Goal: Transaction & Acquisition: Purchase product/service

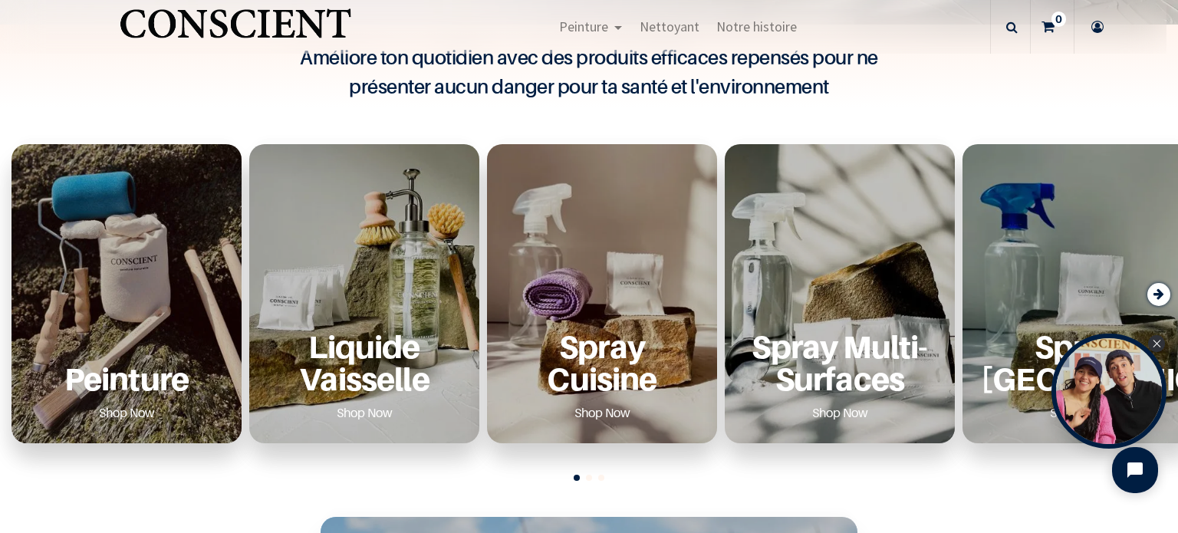
scroll to position [523, 0]
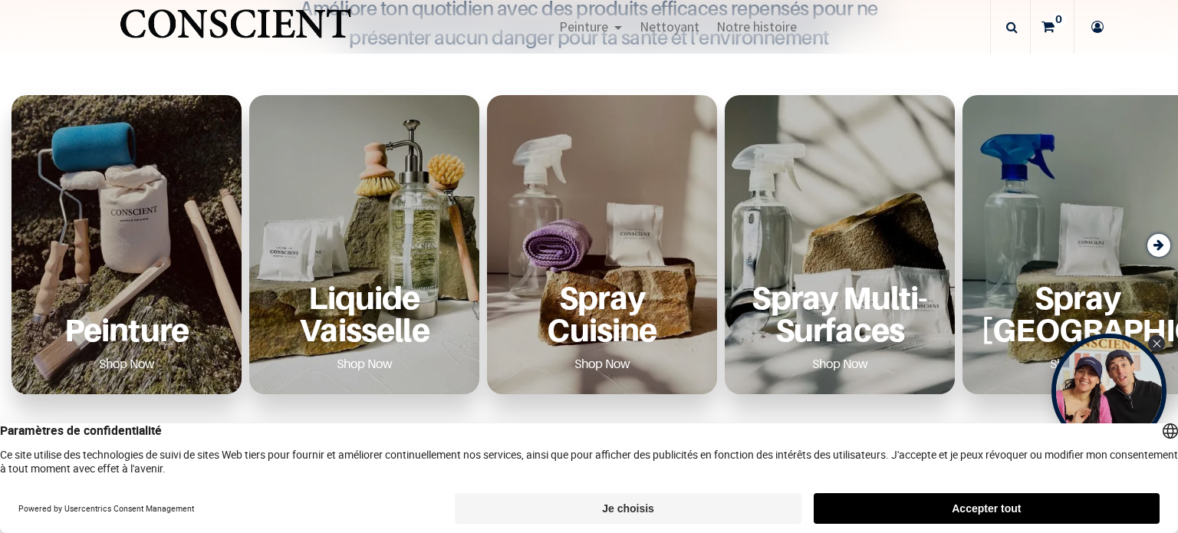
click at [163, 291] on div "Peinture Shop Now" at bounding box center [126, 329] width 193 height 94
click at [132, 360] on link "Shop Now" at bounding box center [127, 363] width 93 height 25
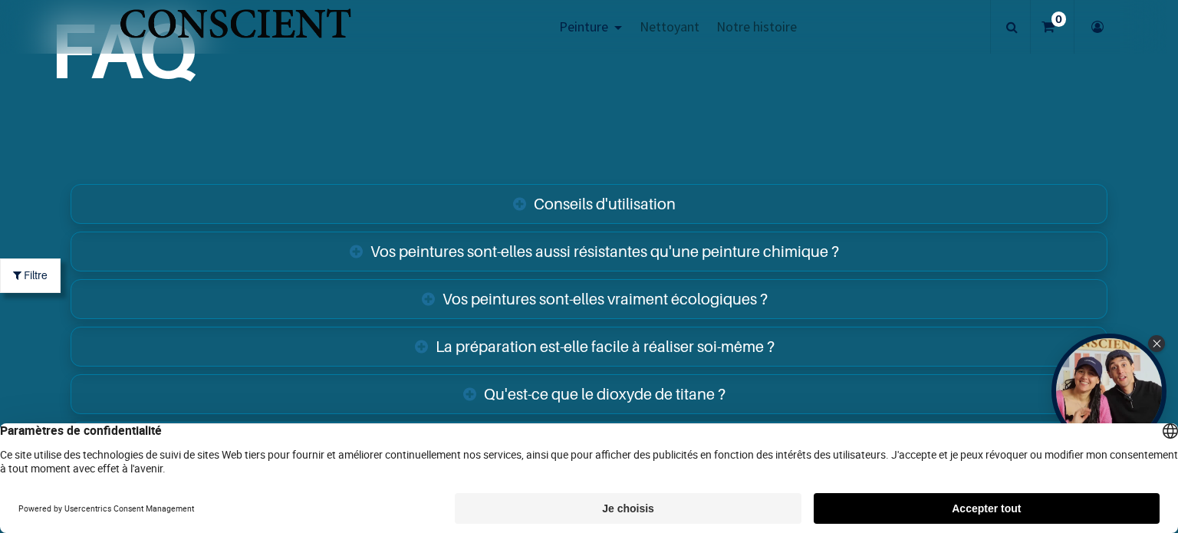
scroll to position [5283, 0]
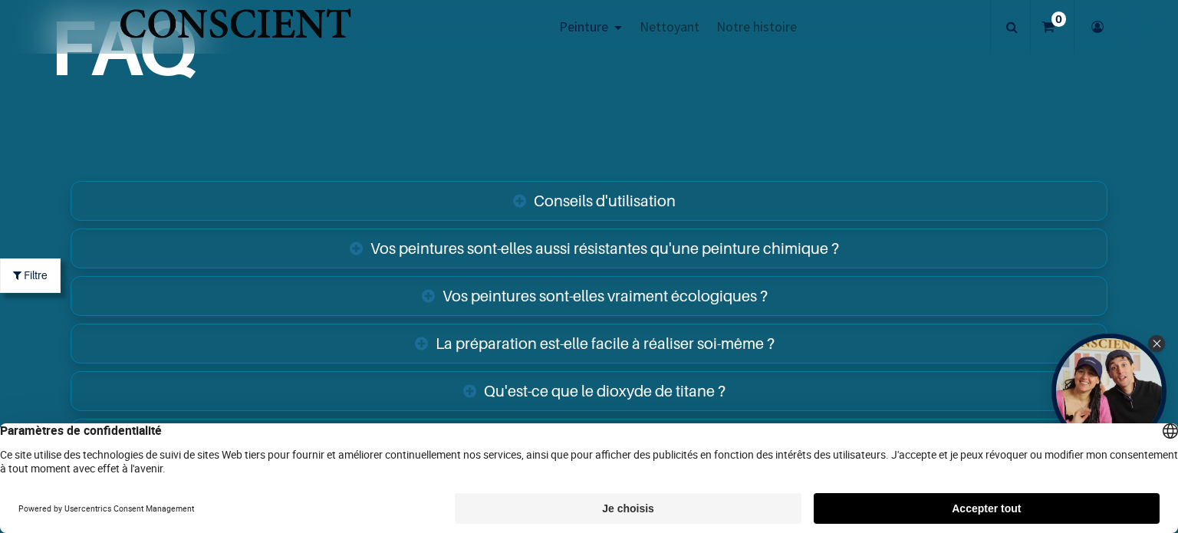
click at [594, 236] on link "Vos peintures sont-elles aussi résistantes qu'une peinture chimique ?" at bounding box center [589, 249] width 1037 height 40
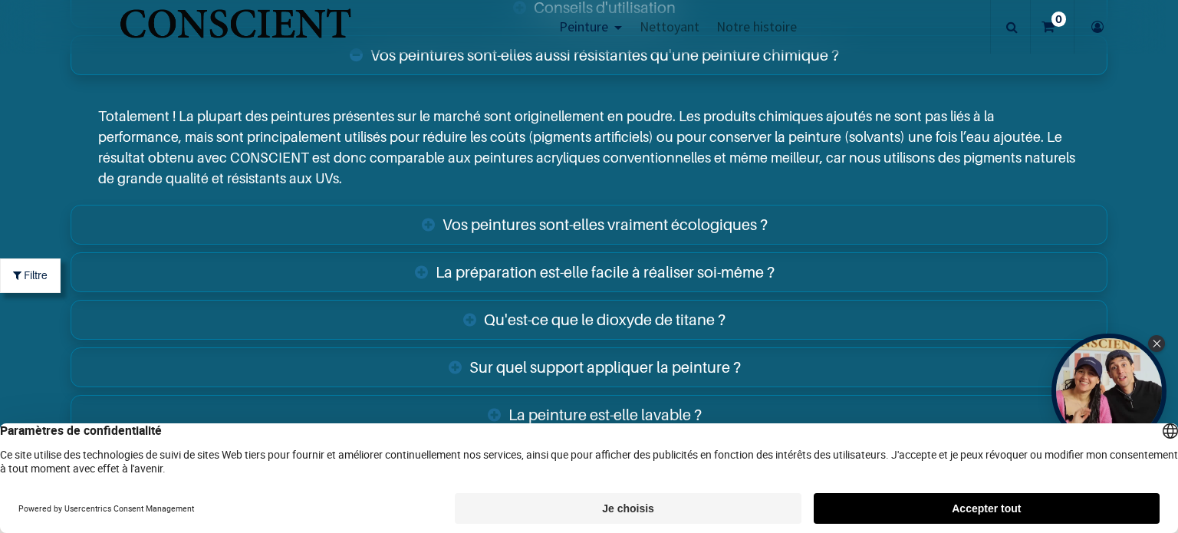
scroll to position [5477, 0]
click at [660, 229] on link "Vos peintures sont-elles vraiment écologiques ?" at bounding box center [589, 224] width 1037 height 40
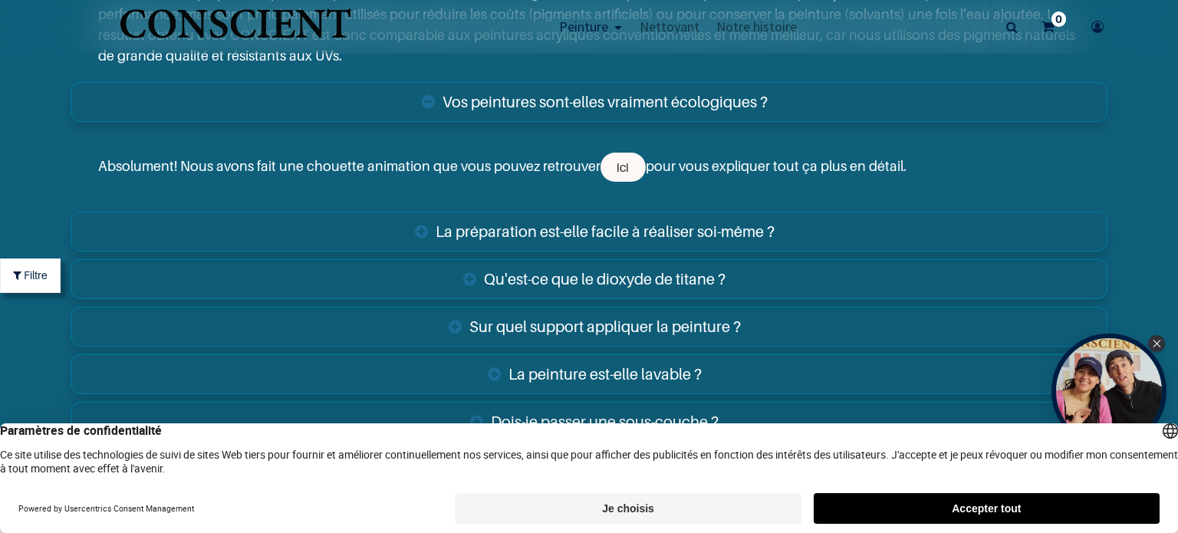
scroll to position [5600, 0]
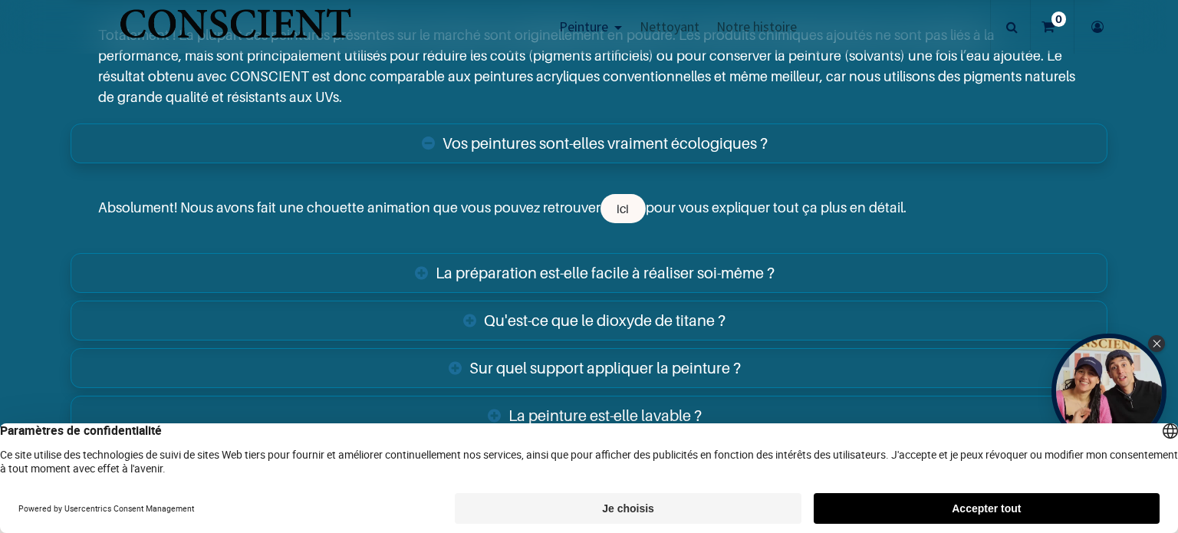
click at [561, 267] on link "La préparation est-elle facile à réaliser soi-même ?" at bounding box center [589, 273] width 1037 height 40
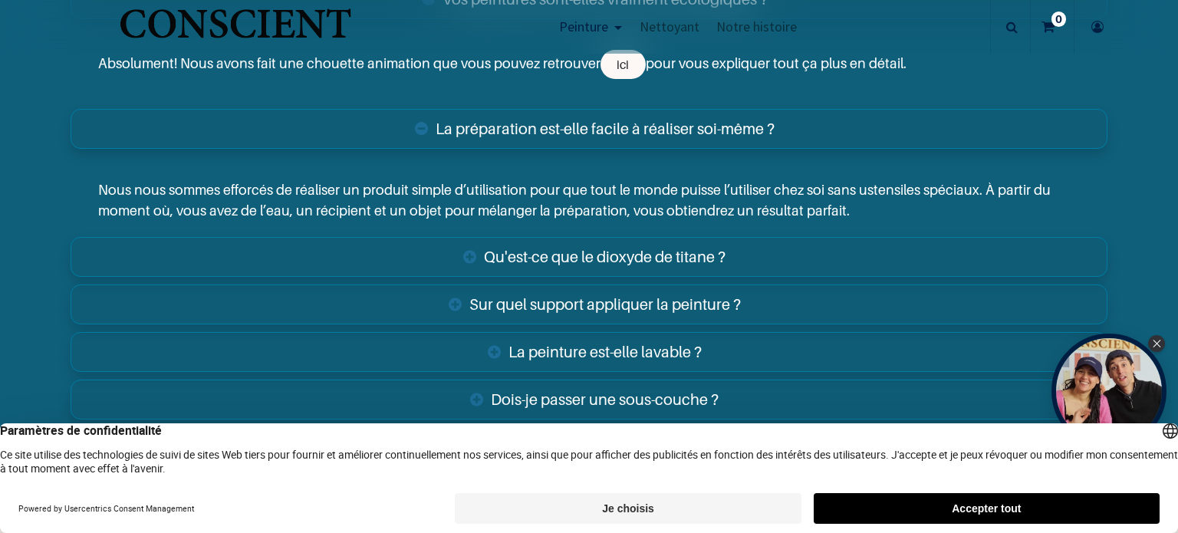
scroll to position [5753, 0]
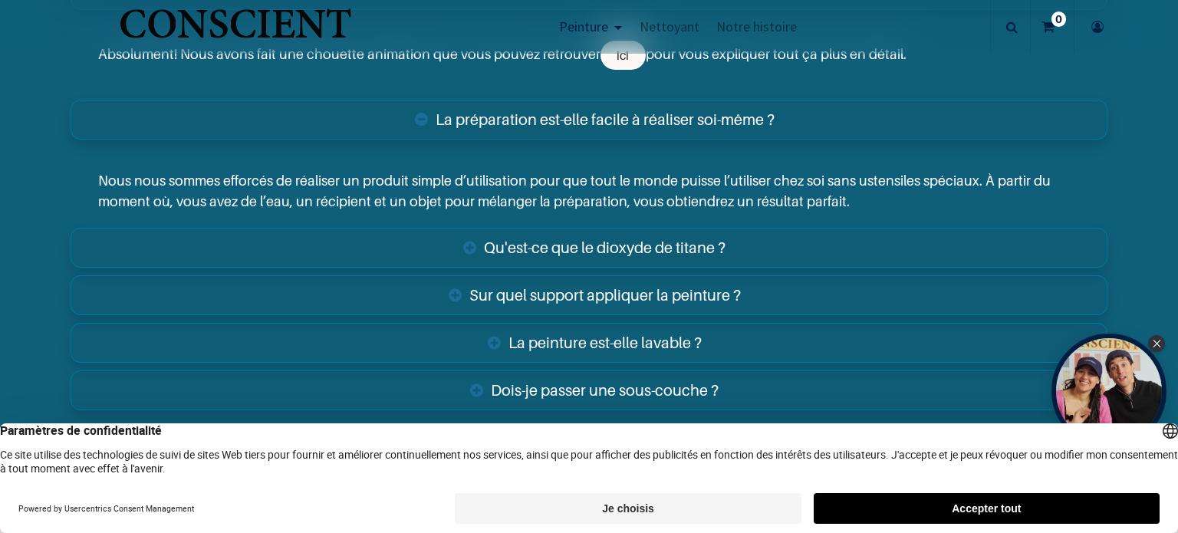
click at [650, 242] on link "Qu'est-ce que le dioxyde de titane ?" at bounding box center [589, 248] width 1037 height 40
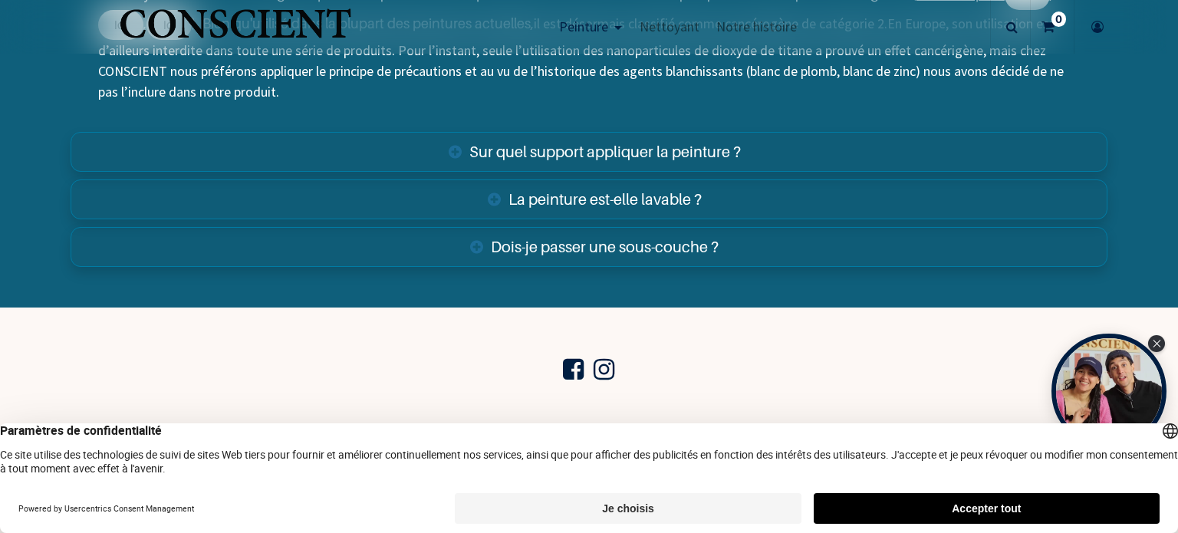
scroll to position [6074, 0]
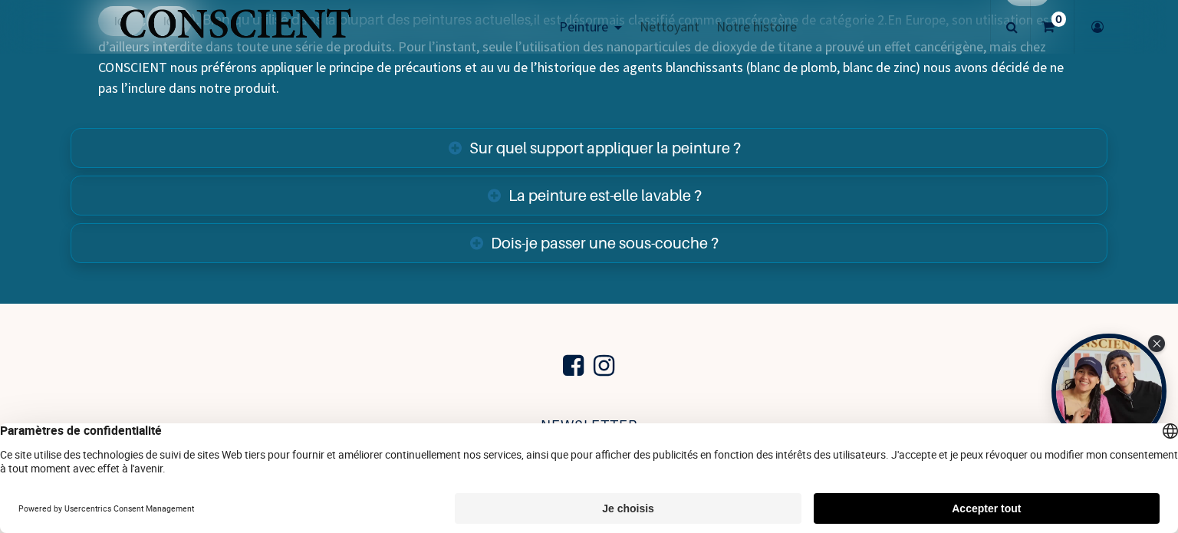
click at [615, 145] on link "Sur quel support appliquer la peinture ?" at bounding box center [589, 148] width 1037 height 40
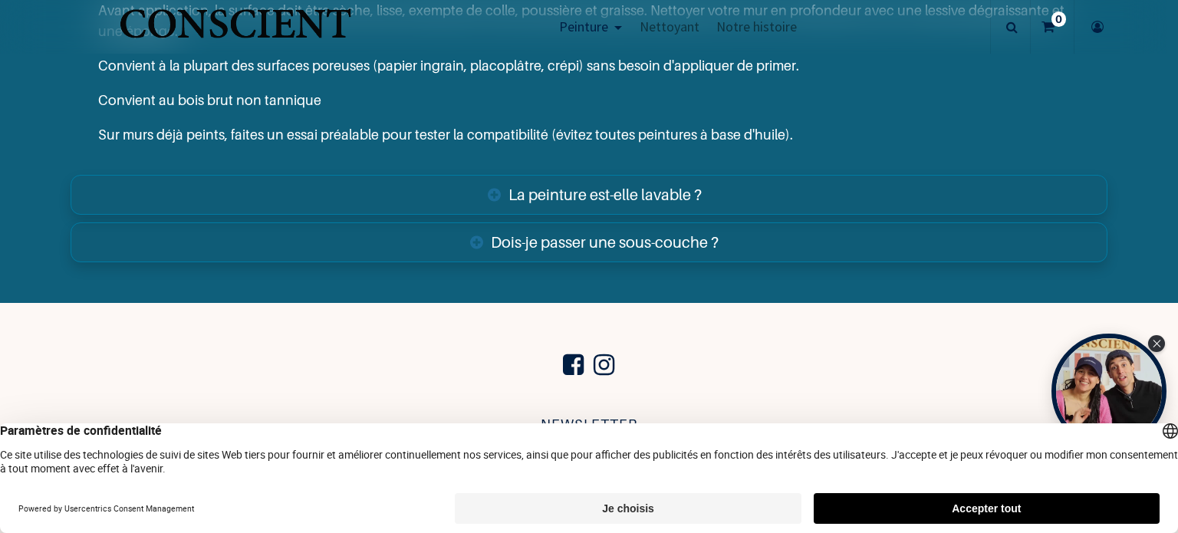
scroll to position [6282, 0]
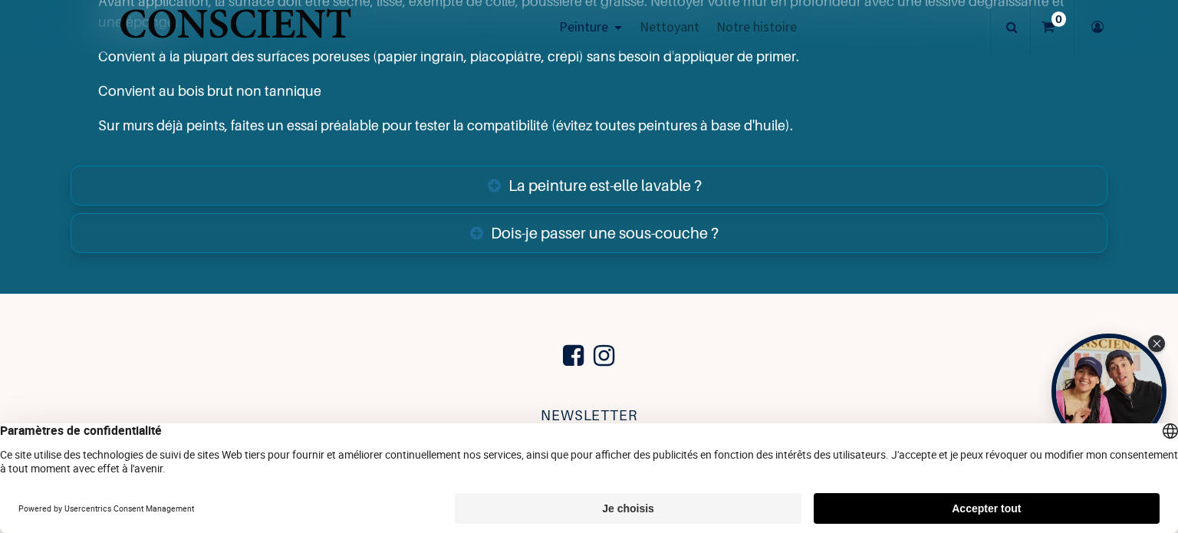
click at [548, 180] on link "La peinture est-elle lavable ?" at bounding box center [589, 186] width 1037 height 40
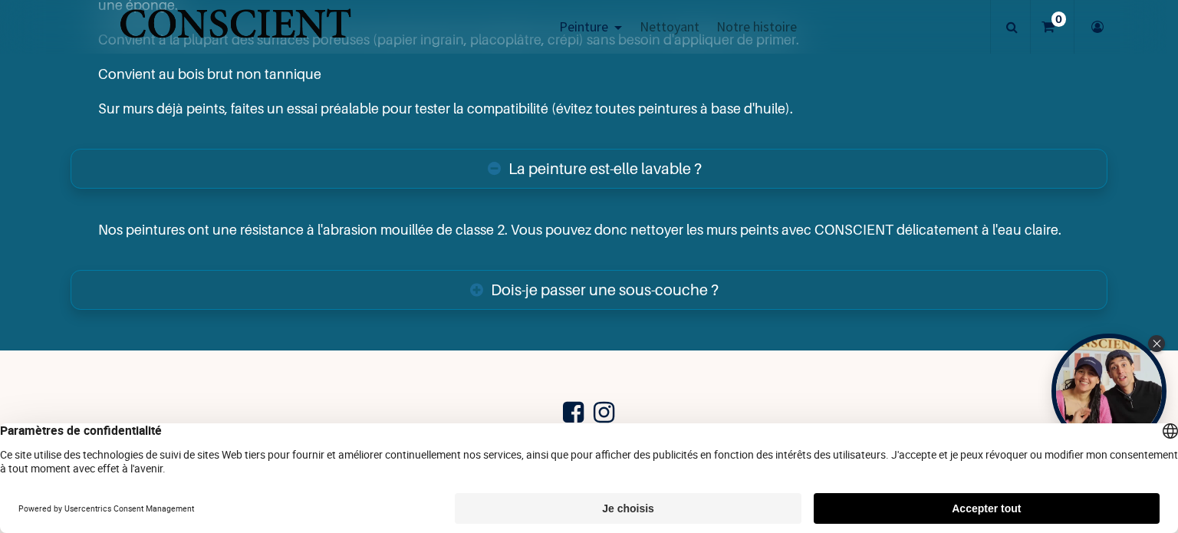
scroll to position [6298, 0]
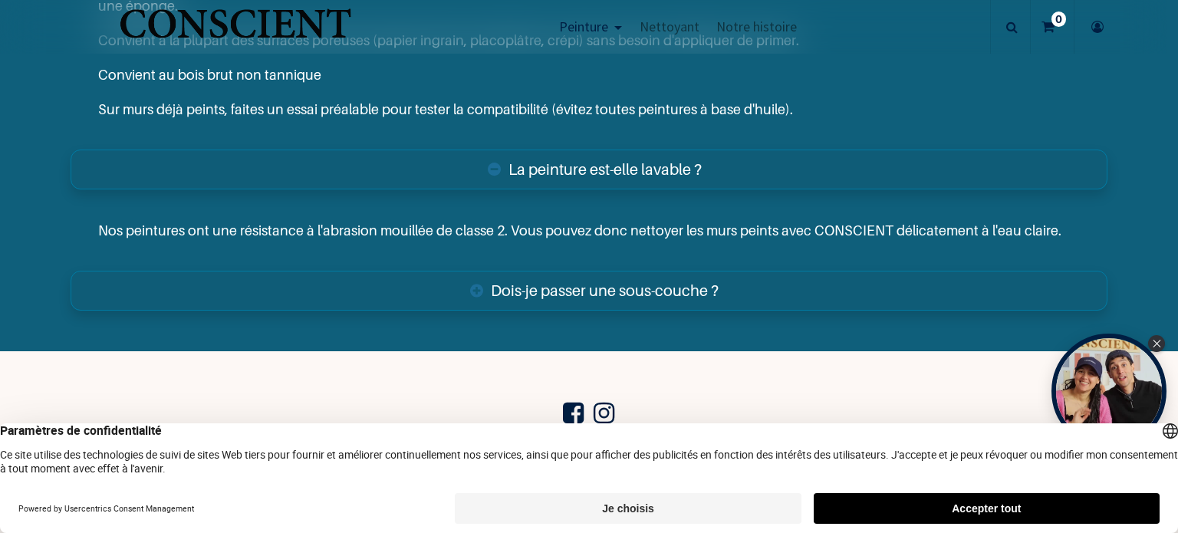
click at [587, 287] on link "Dois-je passer une sous-couche ?" at bounding box center [589, 291] width 1037 height 40
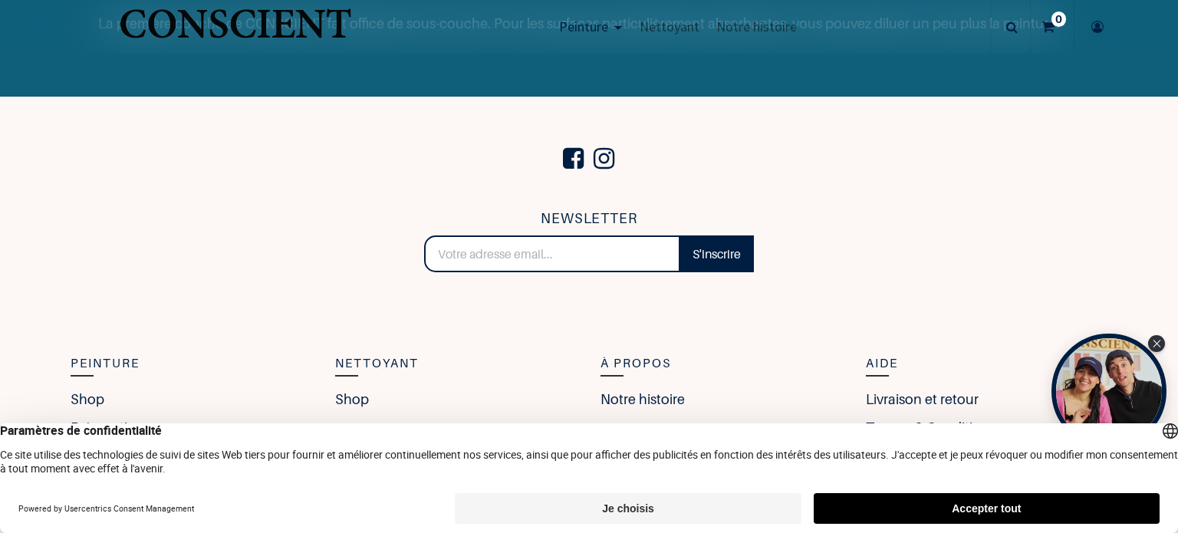
scroll to position [6692, 0]
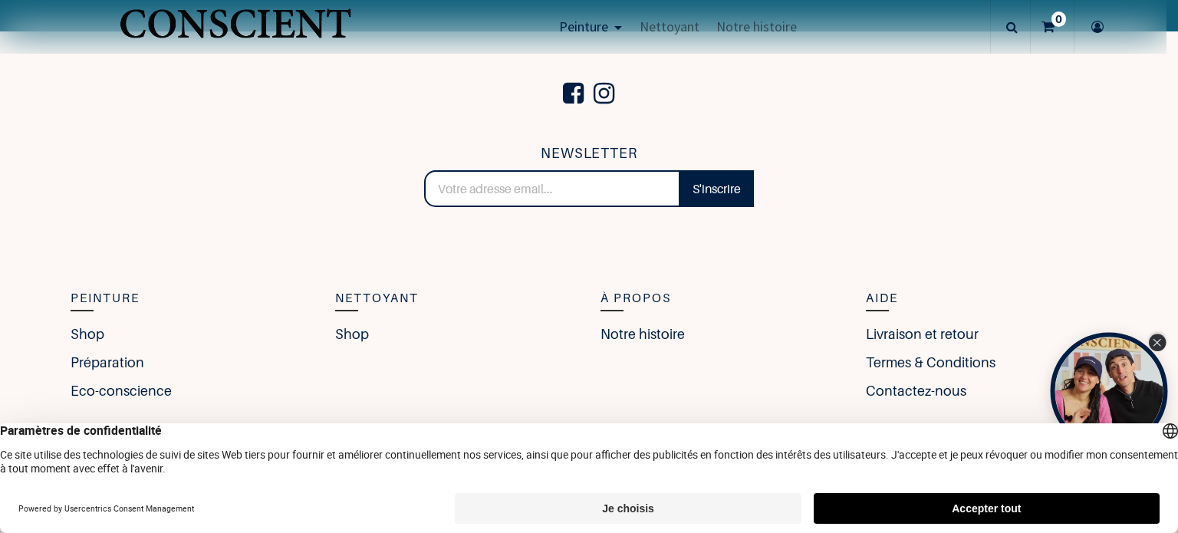
click at [1160, 341] on icon "Close Tolstoy widget" at bounding box center [1157, 343] width 8 height 8
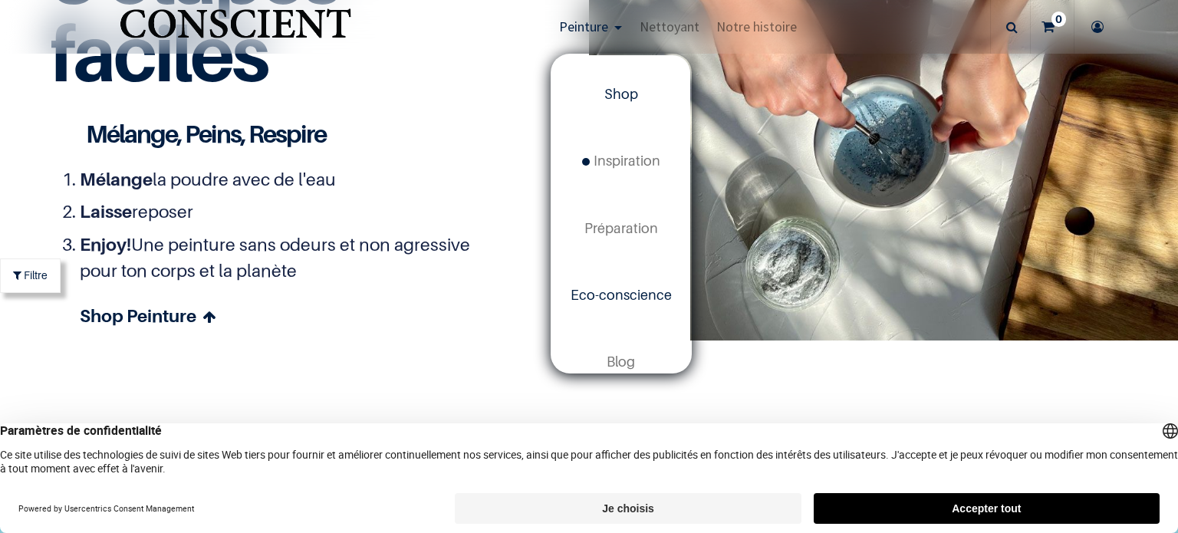
scroll to position [29, 0]
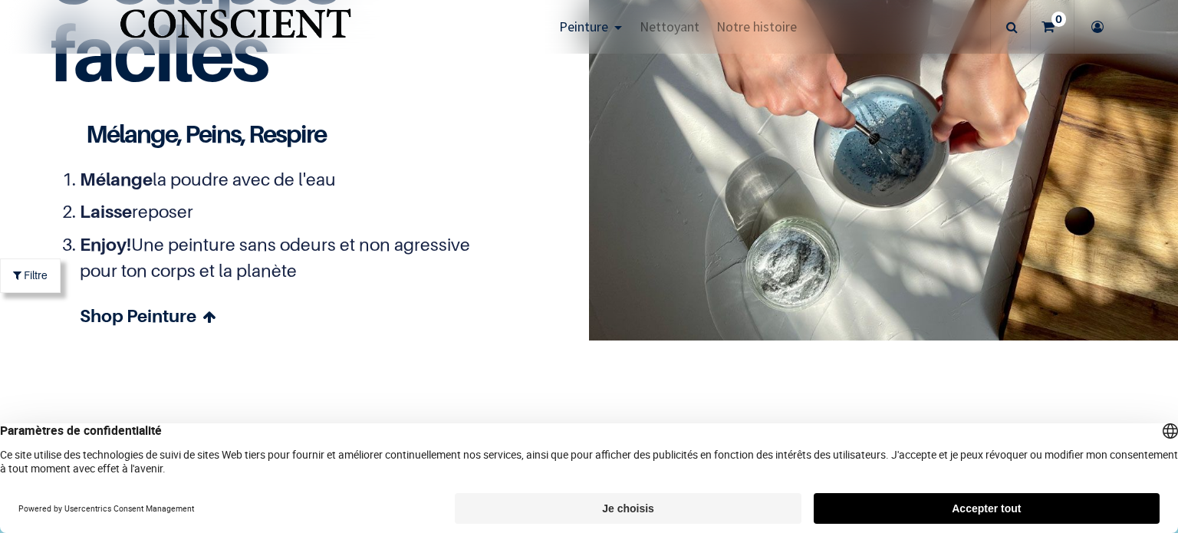
click at [337, 344] on section "Mélange la poudre avec de l'eau Laisse reposer Enjoy! Une peinture sans odeurs …" at bounding box center [293, 257] width 486 height 219
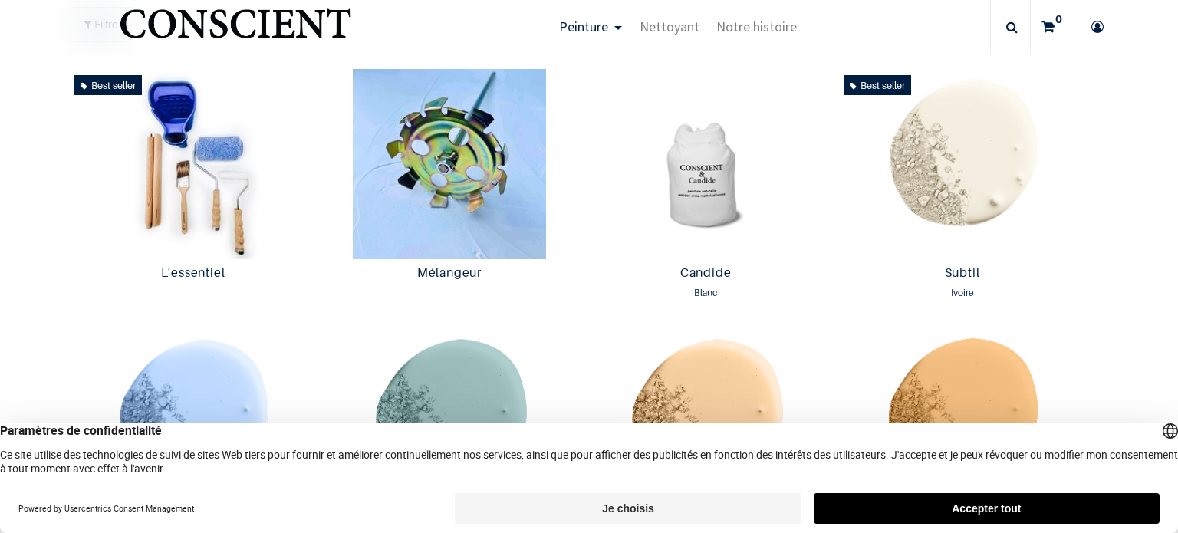
scroll to position [826, 0]
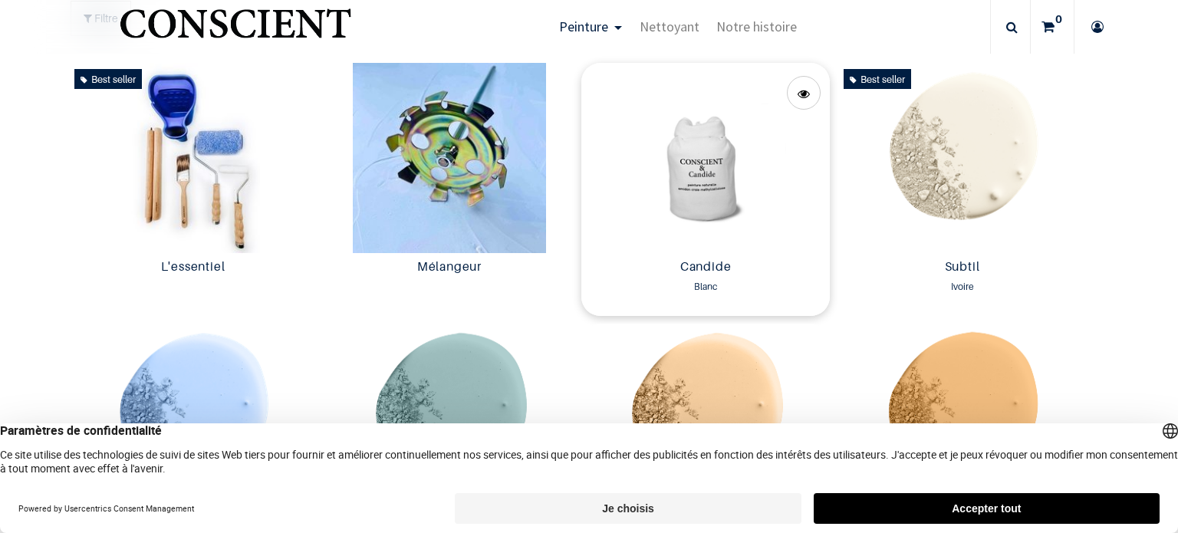
click at [715, 198] on img at bounding box center [705, 158] width 249 height 190
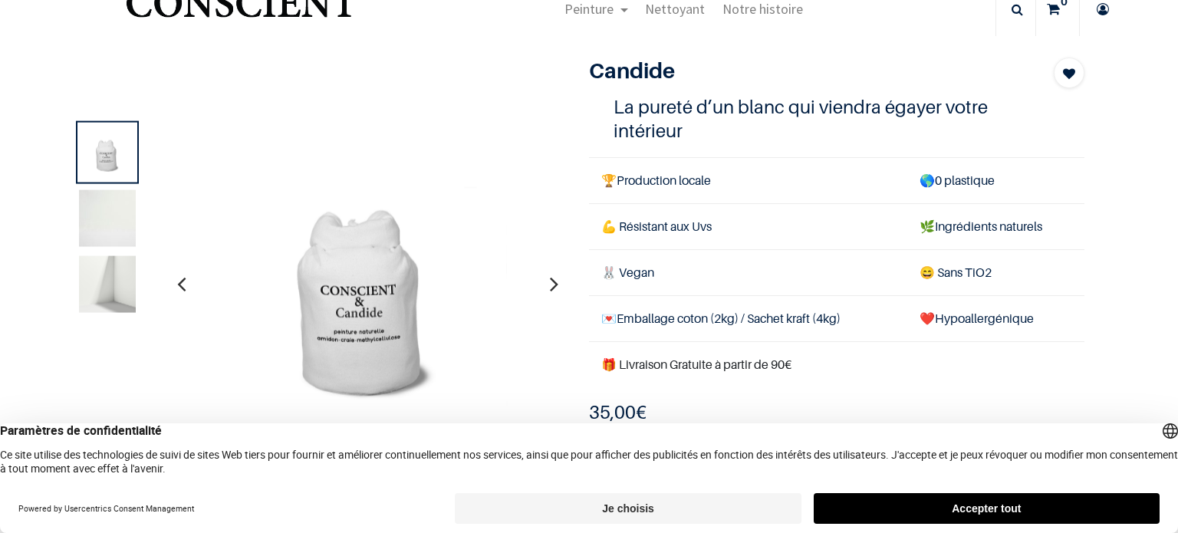
scroll to position [51, 0]
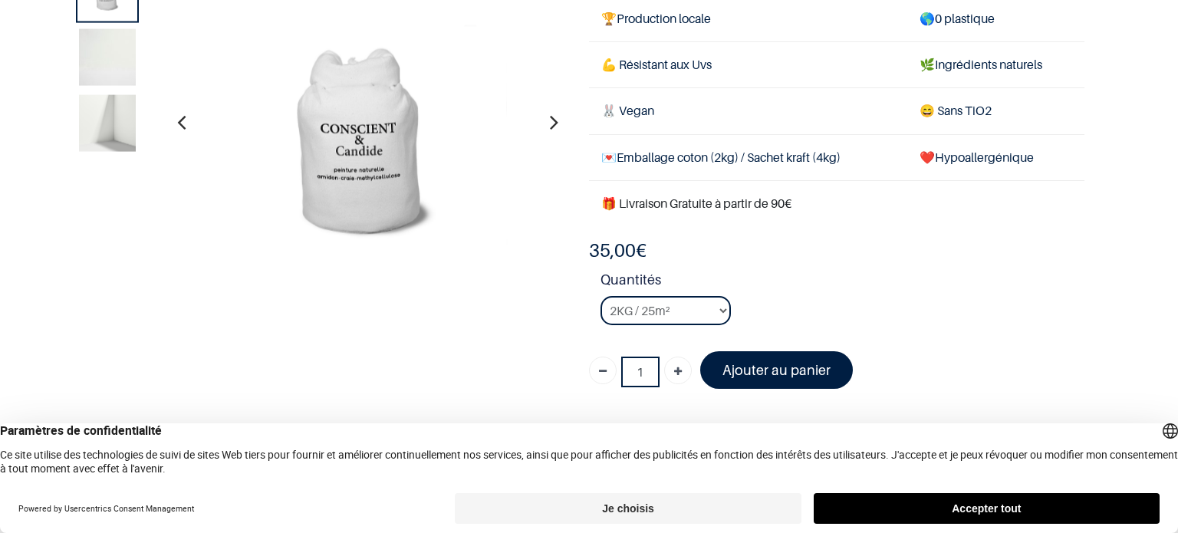
scroll to position [120, 0]
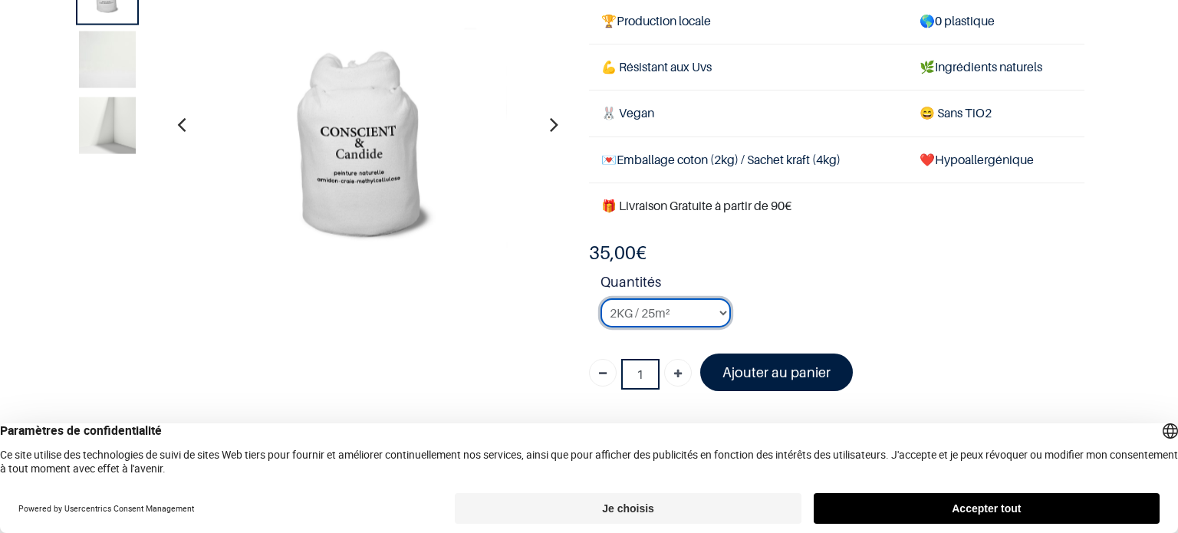
click at [716, 308] on select "2KG / 25m² 4KG / 50m² 8KG / 100m² Testeur" at bounding box center [666, 312] width 130 height 29
click at [601, 298] on select "2KG / 25m² 4KG / 50m² 8KG / 100m² Testeur" at bounding box center [666, 312] width 130 height 29
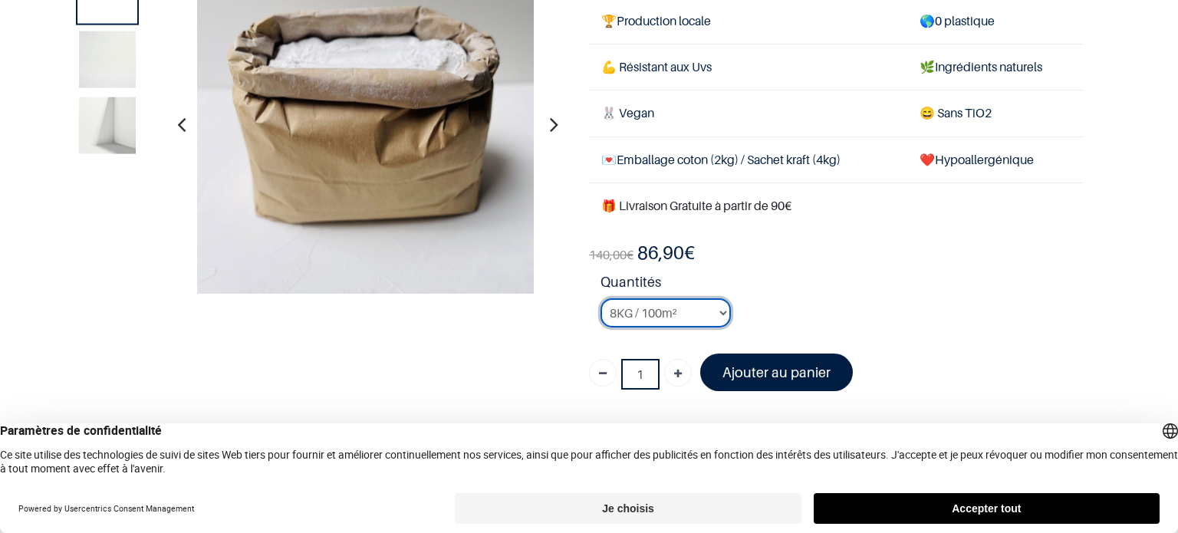
click at [649, 310] on select "2KG / 25m² 4KG / 50m² 8KG / 100m² Testeur" at bounding box center [666, 312] width 130 height 29
click at [601, 298] on select "2KG / 25m² 4KG / 50m² 8KG / 100m² Testeur" at bounding box center [666, 312] width 130 height 29
click at [635, 315] on select "2KG / 25m² 4KG / 50m² 8KG / 100m² Testeur" at bounding box center [666, 312] width 130 height 29
select select "3"
click at [601, 298] on select "2KG / 25m² 4KG / 50m² 8KG / 100m² Testeur" at bounding box center [666, 312] width 130 height 29
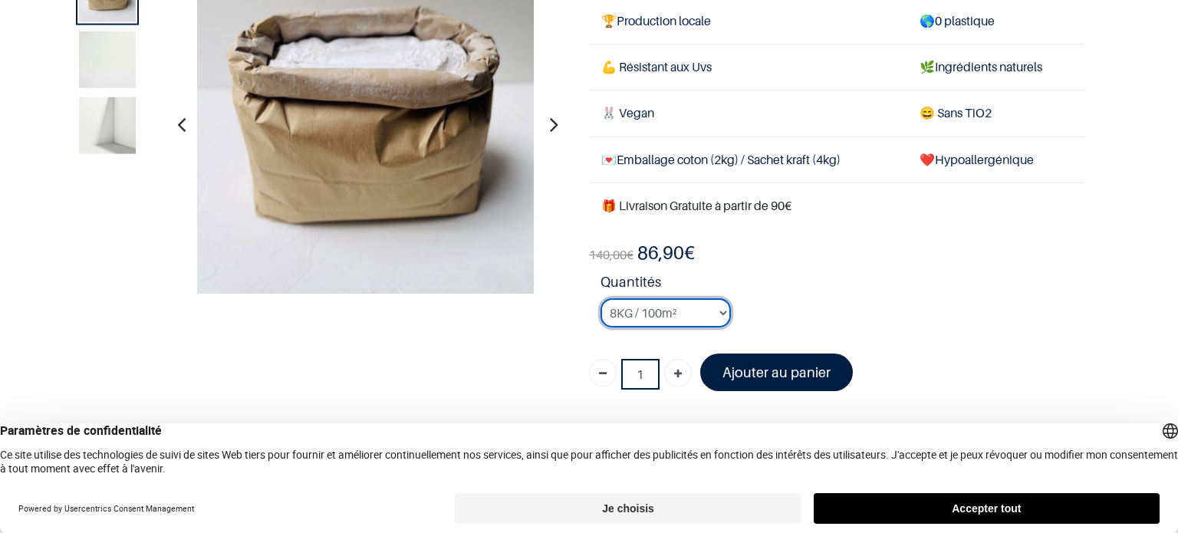
click at [690, 306] on select "2KG / 25m² 4KG / 50m² 8KG / 100m² Testeur" at bounding box center [666, 312] width 130 height 29
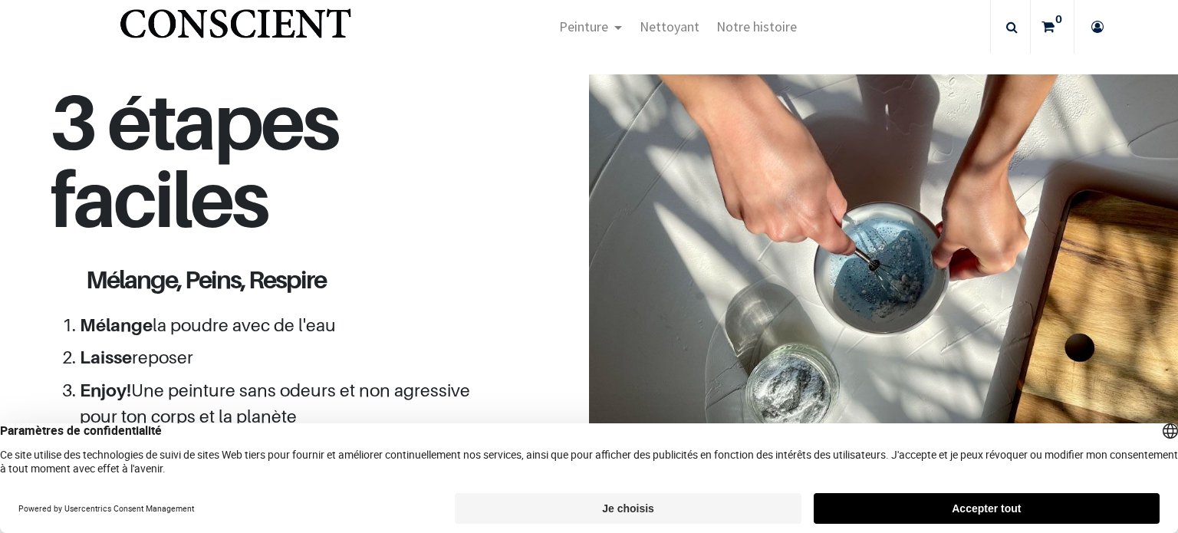
scroll to position [1322, 0]
click at [448, 327] on li "Mélange la poudre avec de l'eau" at bounding box center [278, 325] width 397 height 27
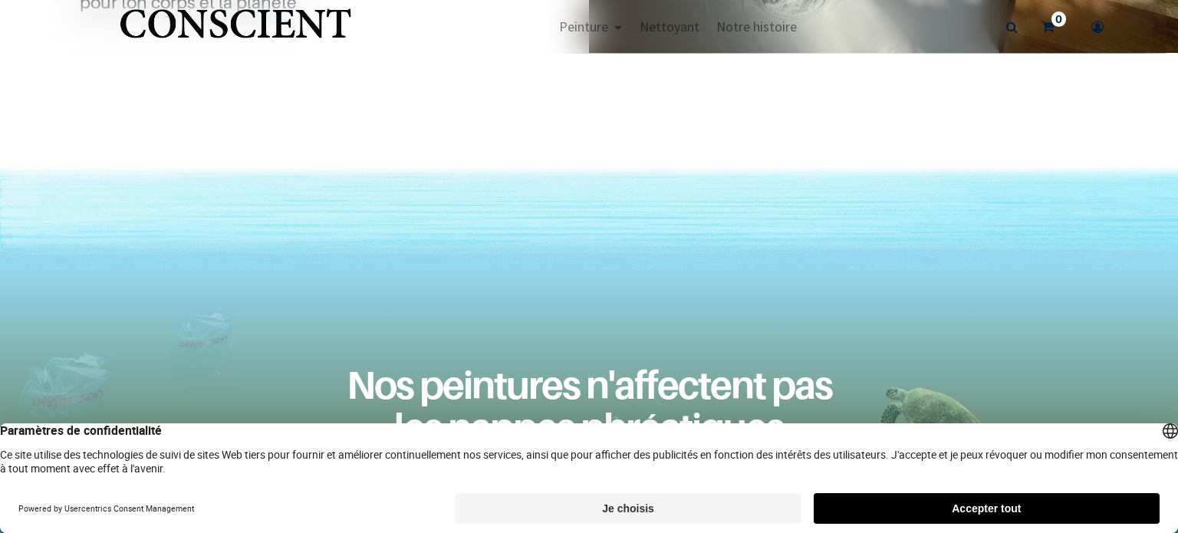
scroll to position [1744, 0]
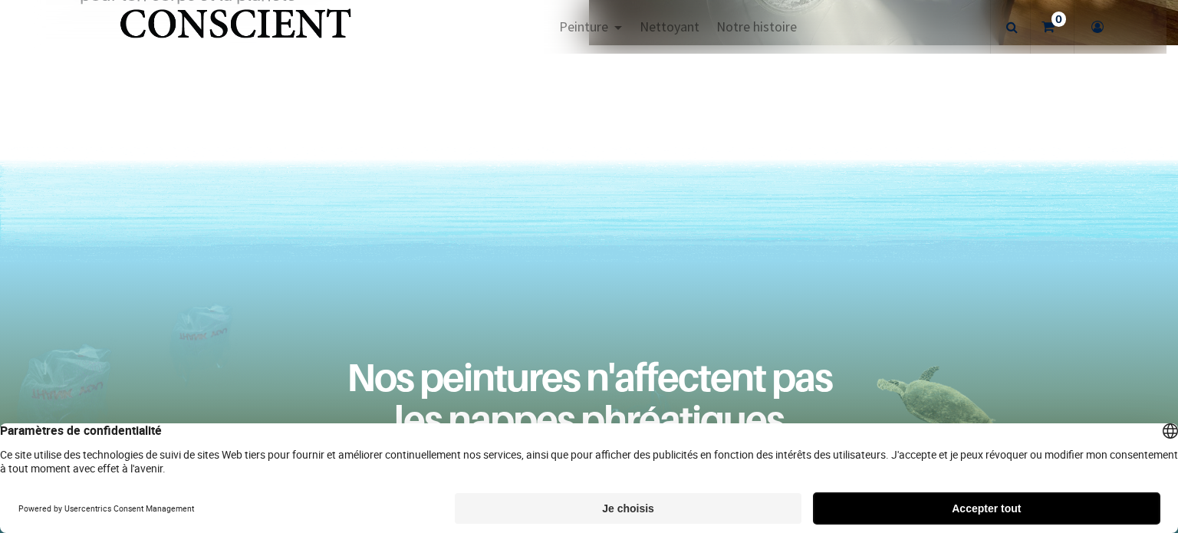
click at [908, 516] on button "Accepter tout" at bounding box center [987, 508] width 346 height 31
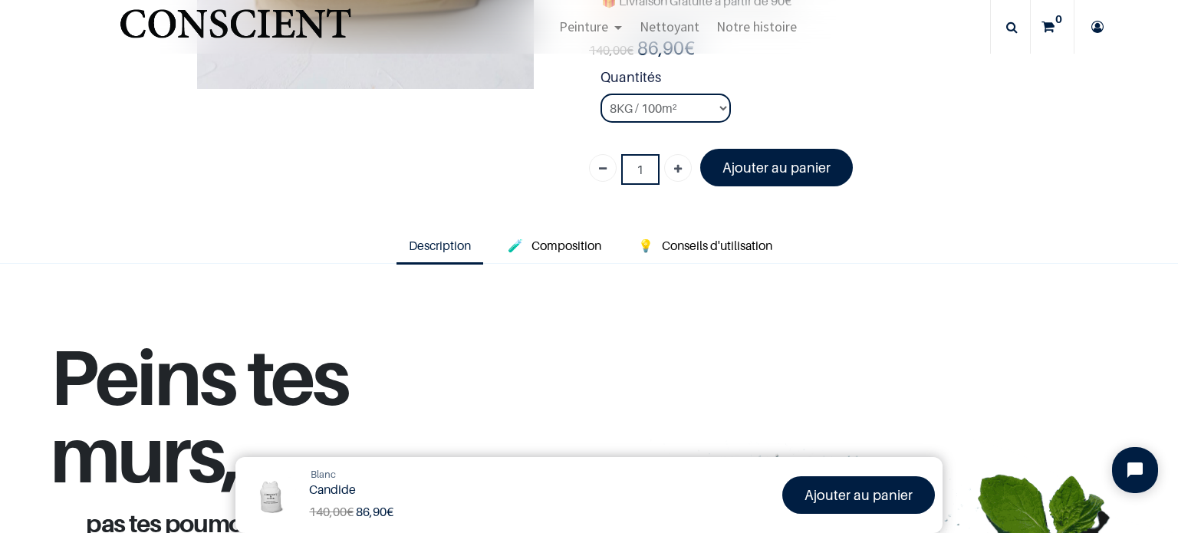
scroll to position [303, 0]
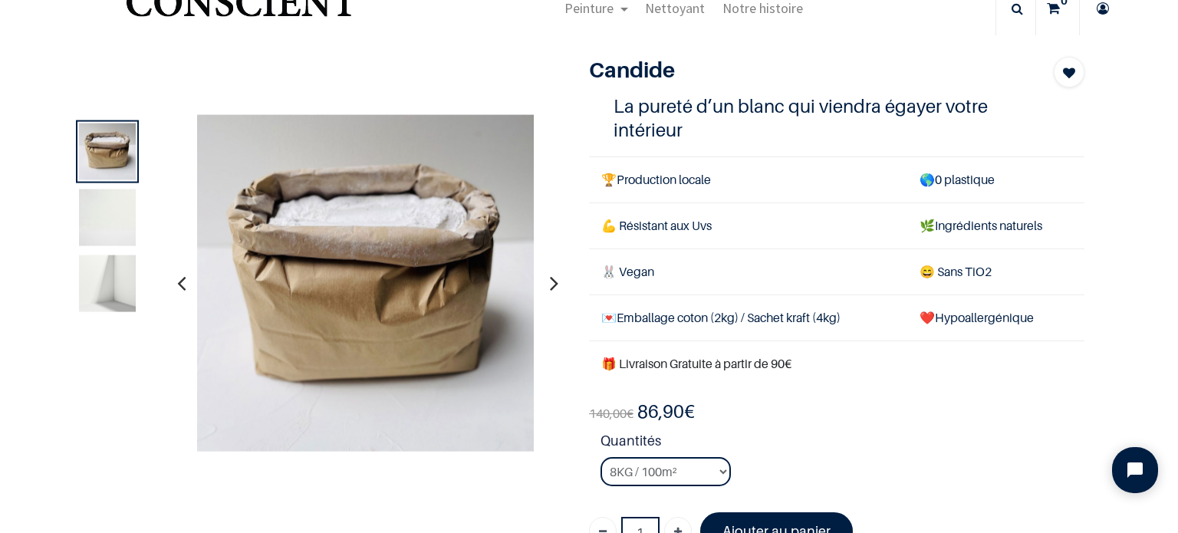
scroll to position [54, 0]
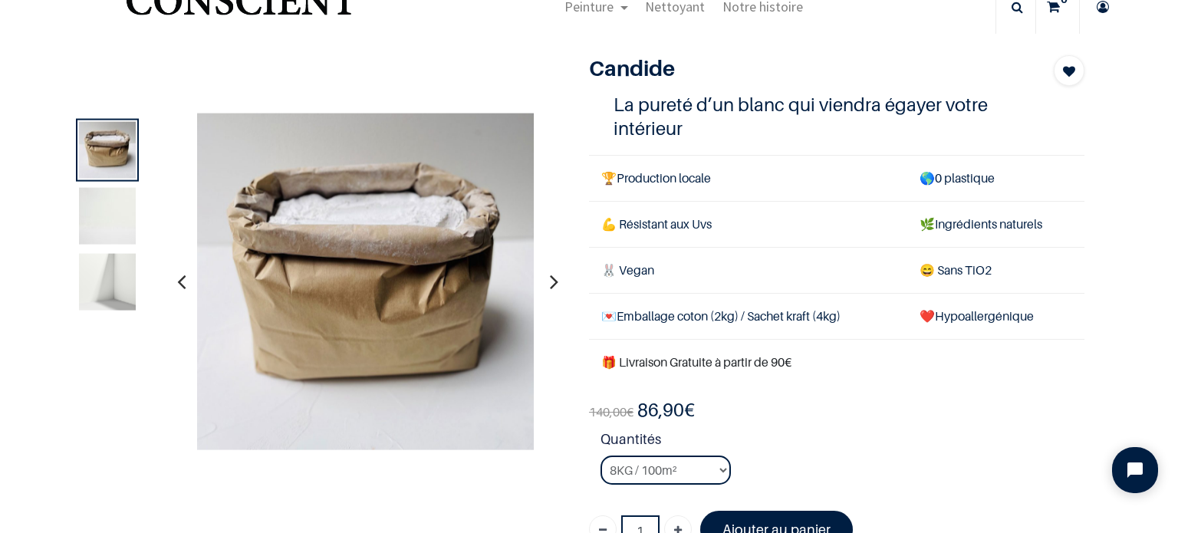
click at [550, 278] on icon "button" at bounding box center [554, 281] width 8 height 41
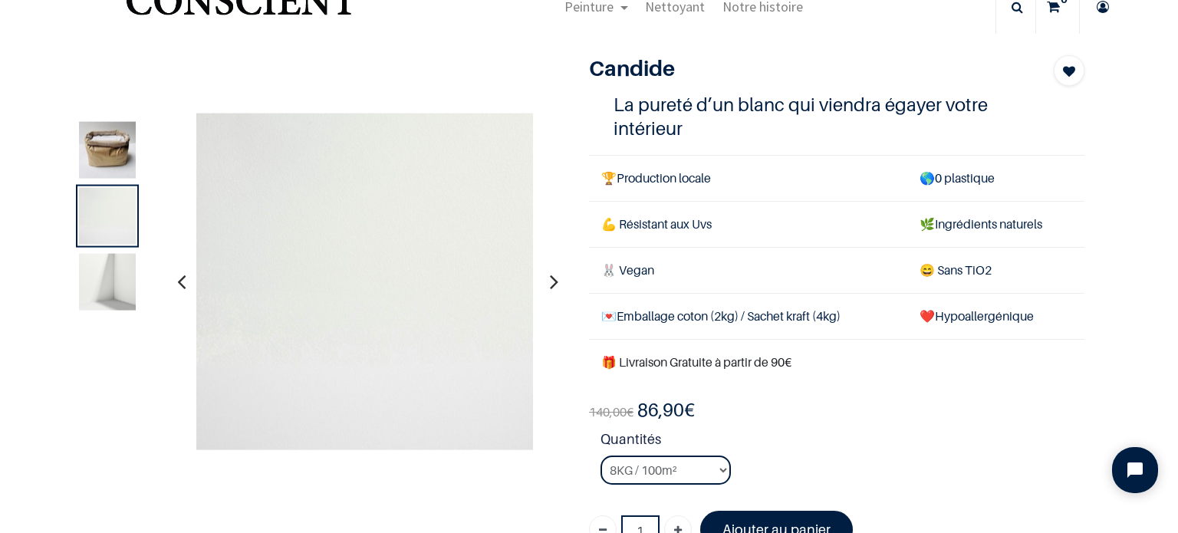
click at [550, 278] on icon "button" at bounding box center [554, 281] width 8 height 41
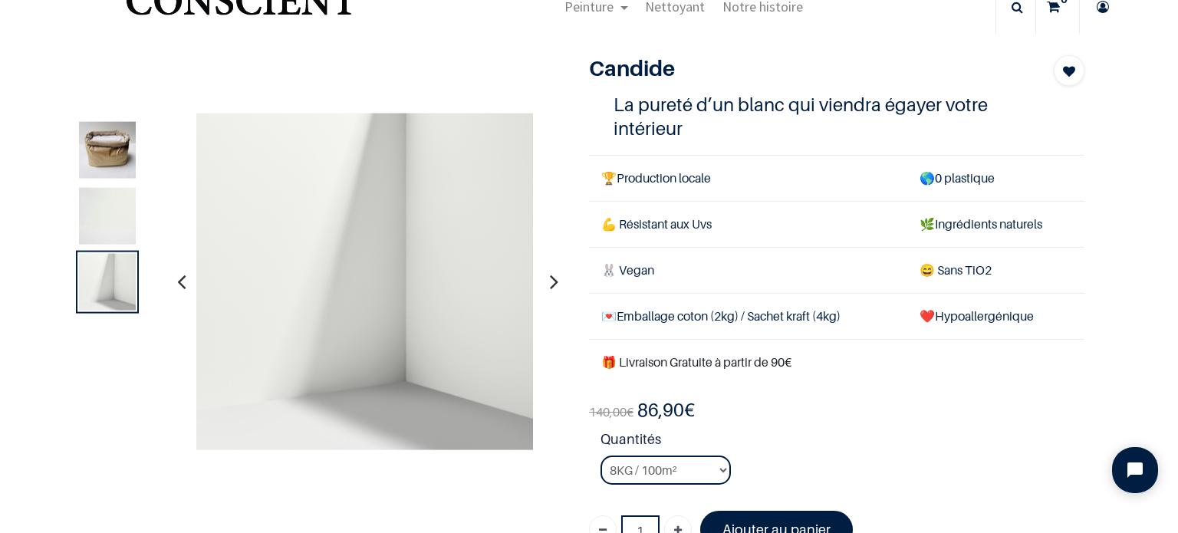
click at [550, 278] on icon "button" at bounding box center [554, 281] width 8 height 41
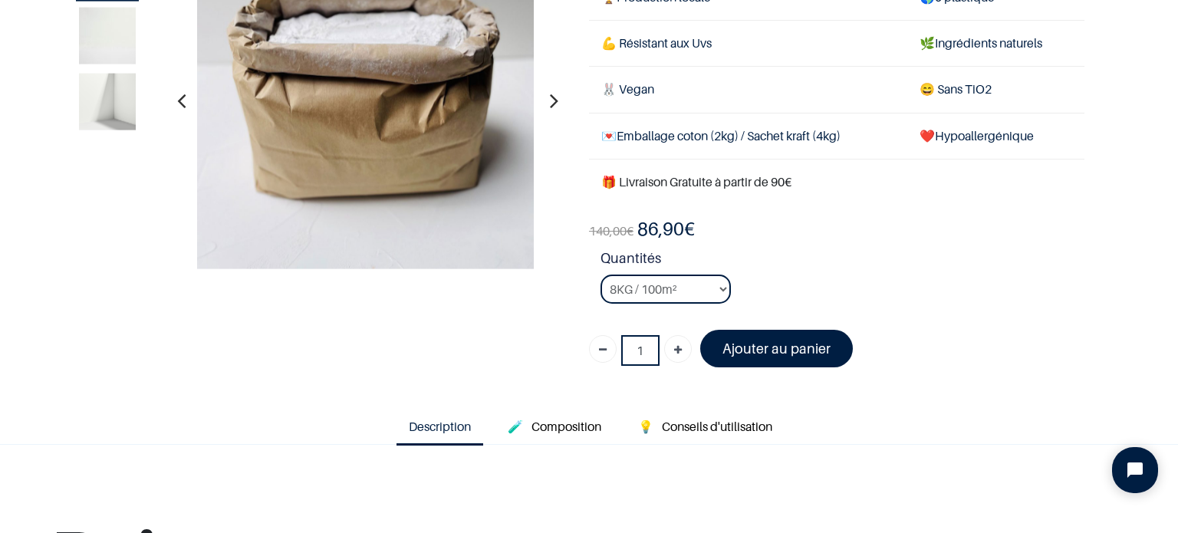
scroll to position [144, 0]
click at [690, 279] on select "2KG / 25m² 4KG / 50m² 8KG / 100m² Testeur" at bounding box center [666, 288] width 130 height 29
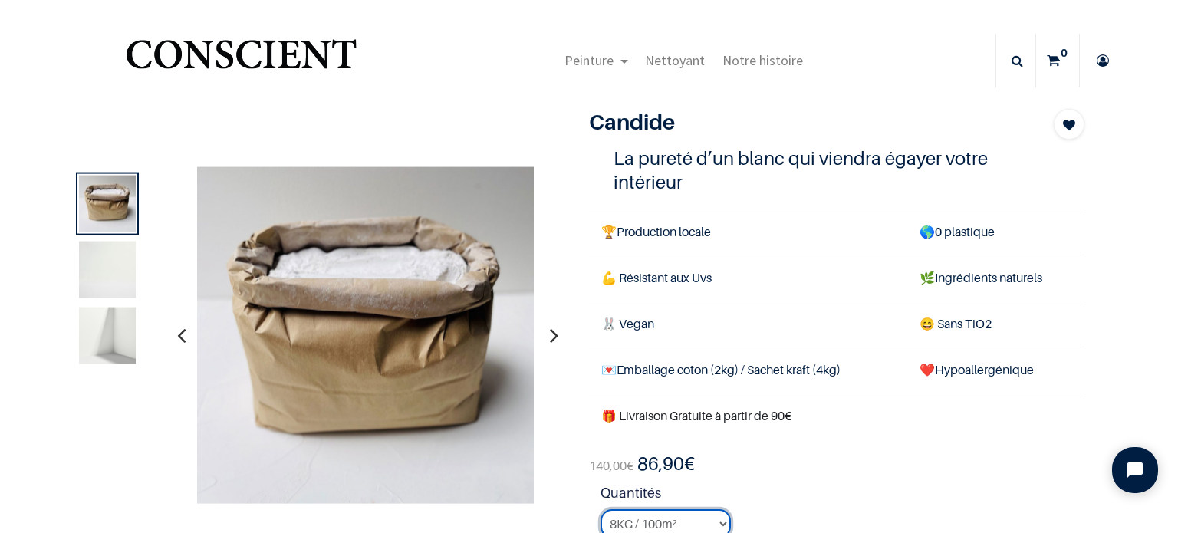
scroll to position [28, 0]
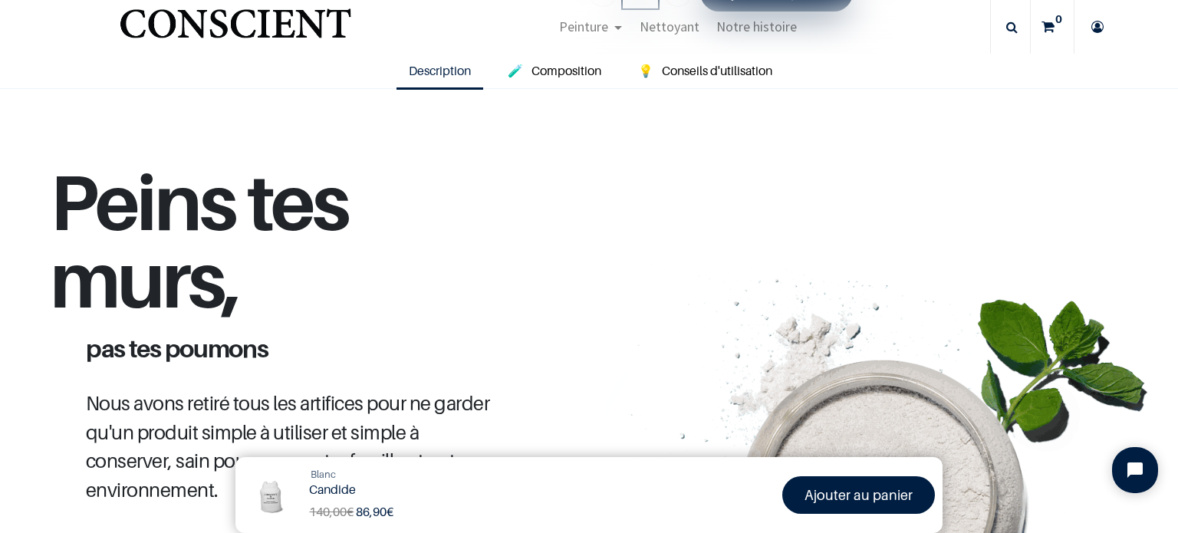
scroll to position [499, 0]
click at [1098, 15] on icon at bounding box center [1097, 27] width 25 height 54
